Goal: Transaction & Acquisition: Purchase product/service

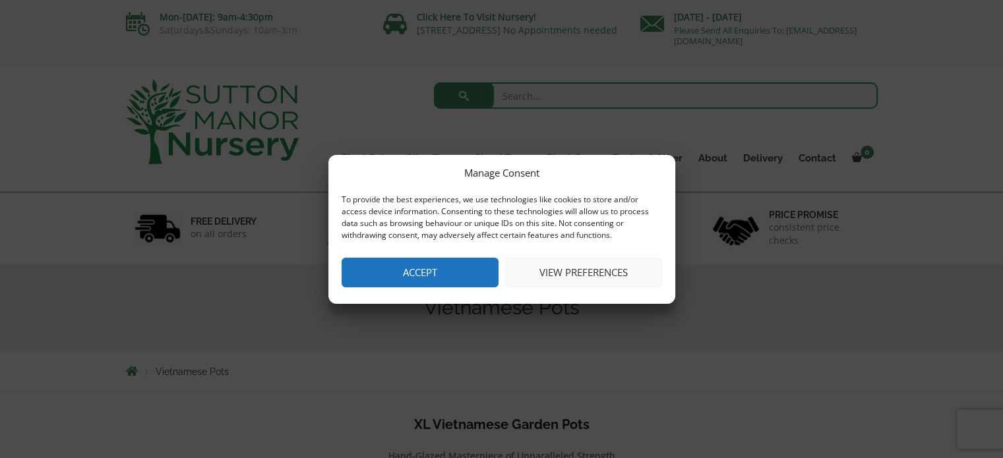
click at [445, 269] on button "Accept" at bounding box center [420, 273] width 157 height 30
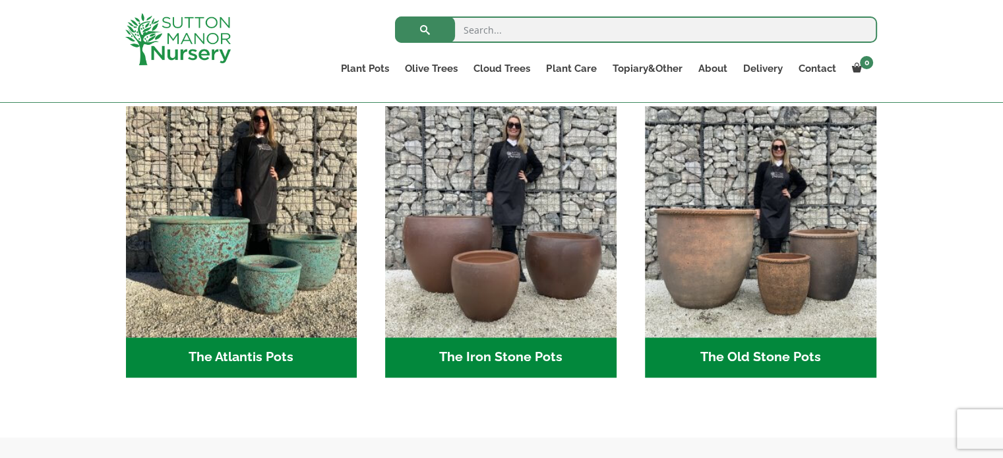
scroll to position [695, 0]
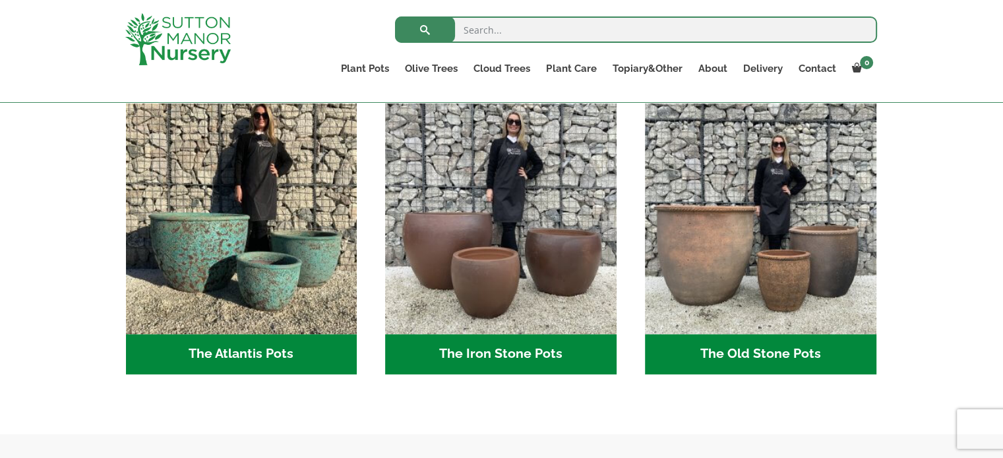
click at [771, 354] on h2 "The Old Stone Pots (7)" at bounding box center [761, 354] width 232 height 41
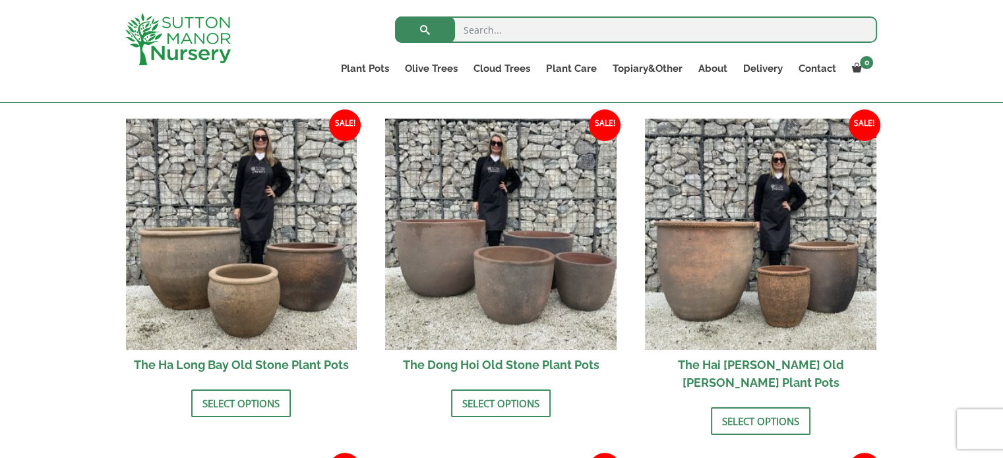
scroll to position [475, 0]
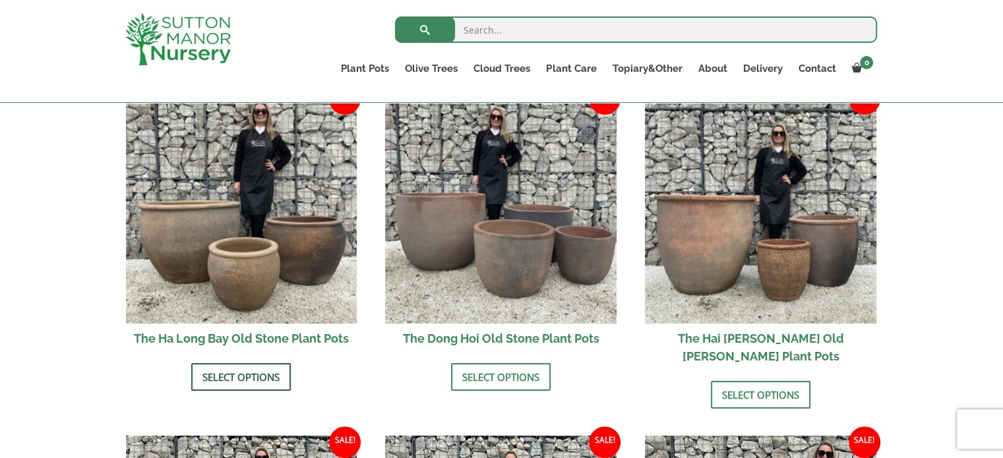
click at [237, 375] on link "Select options" at bounding box center [241, 377] width 100 height 28
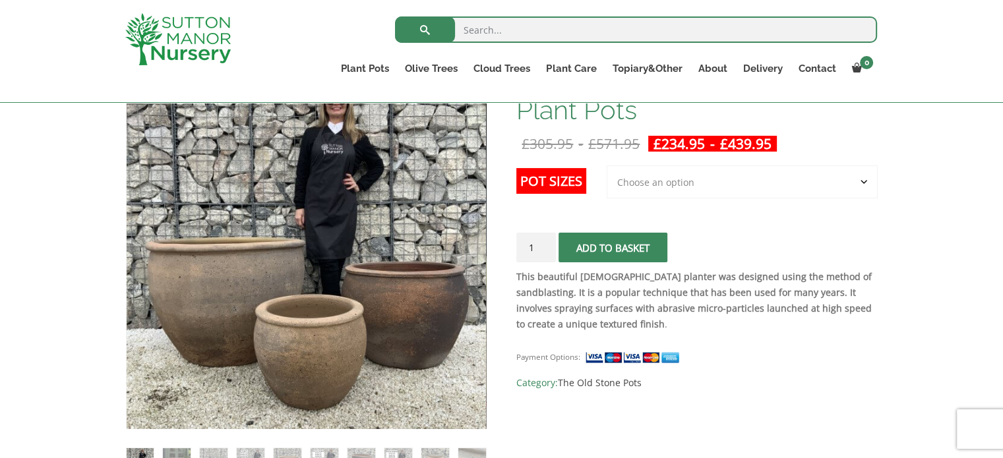
scroll to position [237, 0]
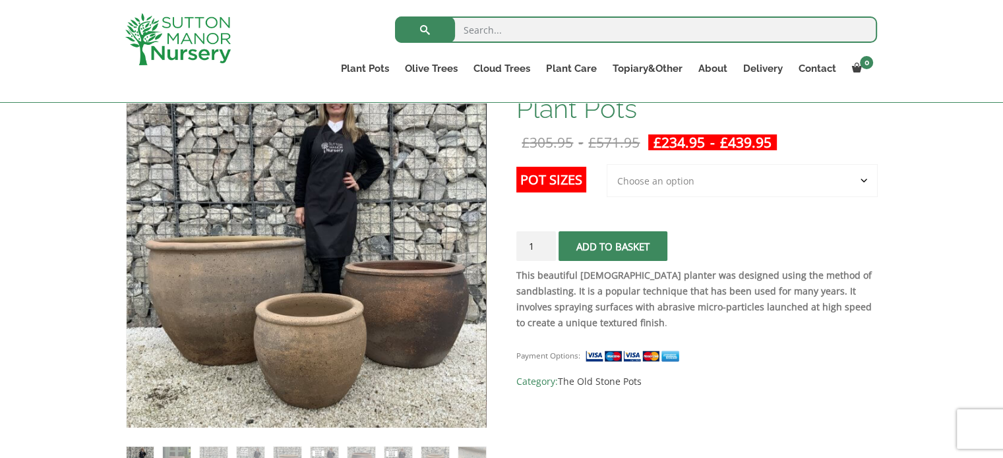
click at [680, 177] on select "Choose an option 3rd to Largest Pot In The Picture 2nd to Largest Pot In The Pi…" at bounding box center [742, 180] width 271 height 33
click at [608, 164] on select "Choose an option 3rd to Largest Pot In The Picture 2nd to Largest Pot In The Pi…" at bounding box center [742, 180] width 271 height 33
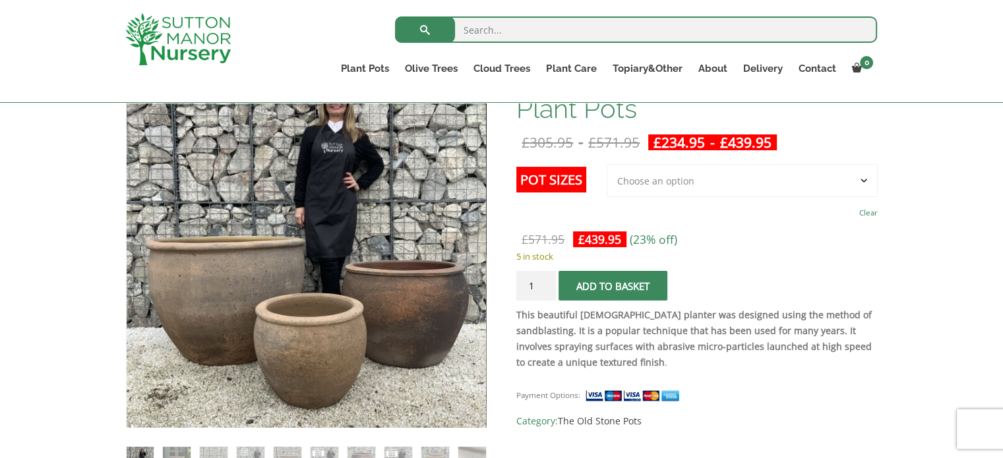
click at [555, 178] on label "Pot Sizes" at bounding box center [552, 180] width 70 height 26
click at [607, 178] on select "Choose an option 3rd to Largest Pot In The Picture 2nd to Largest Pot In The Pi…" at bounding box center [742, 180] width 271 height 33
click at [698, 179] on select "Choose an option 3rd to Largest Pot In The Picture 2nd to Largest Pot In The Pi…" at bounding box center [742, 180] width 271 height 33
click at [608, 164] on select "Choose an option 3rd to Largest Pot In The Picture 2nd to Largest Pot In The Pi…" at bounding box center [742, 180] width 271 height 33
select select "2nd to Largest Pot In The Picture"
